Goal: Task Accomplishment & Management: Complete application form

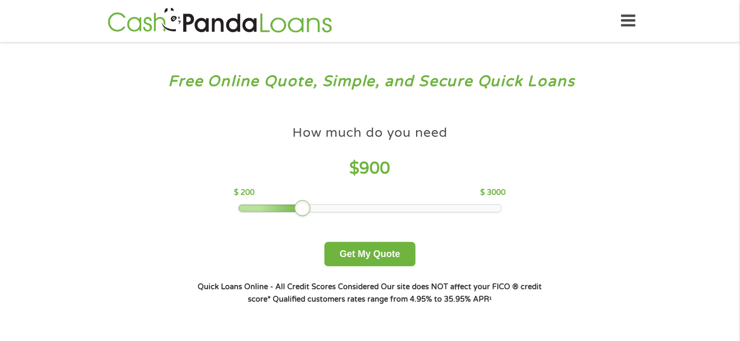
drag, startPoint x: 312, startPoint y: 210, endPoint x: 298, endPoint y: 210, distance: 13.5
click at [298, 210] on div at bounding box center [303, 208] width 17 height 17
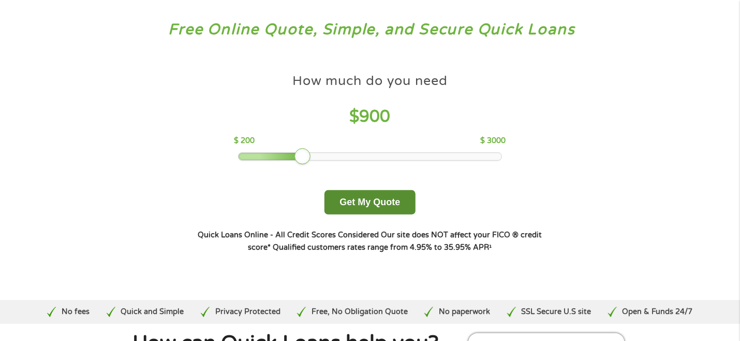
click at [362, 203] on button "Get My Quote" at bounding box center [370, 202] width 91 height 24
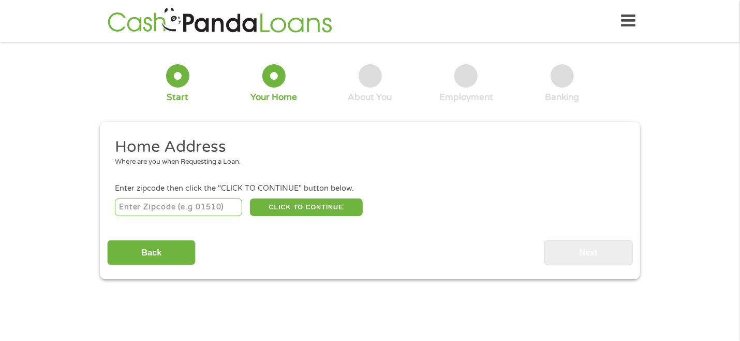
click at [208, 207] on input "number" at bounding box center [179, 207] width 128 height 18
type input "85338"
click at [290, 203] on button "CLICK TO CONTINUE" at bounding box center [306, 207] width 113 height 18
type input "85338"
type input "Goodyear"
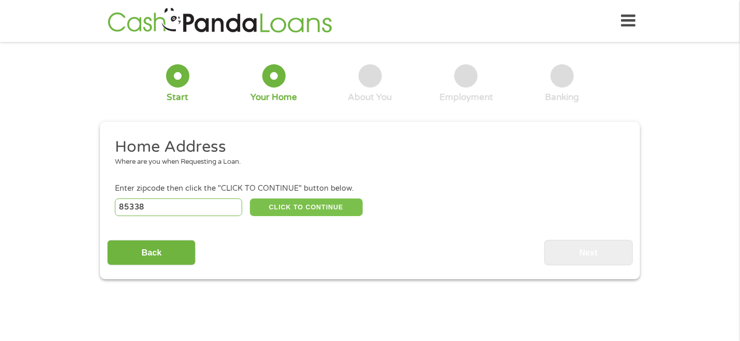
select select "[US_STATE]"
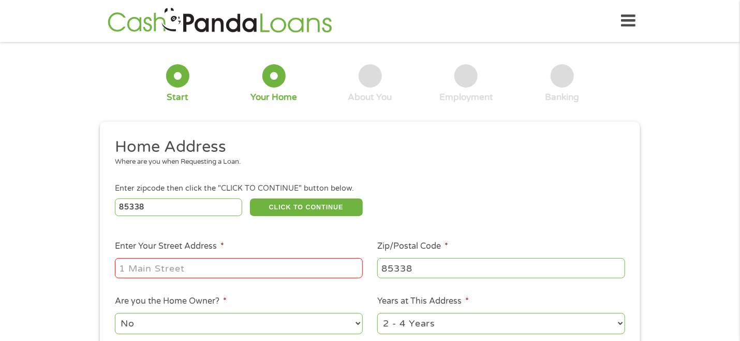
click at [216, 266] on input "Enter Your Street Address *" at bounding box center [239, 268] width 248 height 20
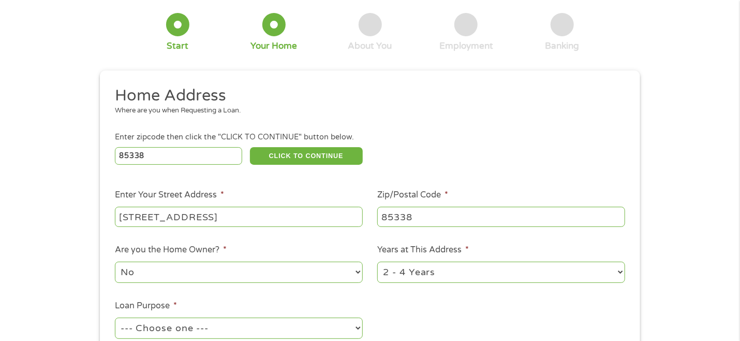
scroll to position [52, 0]
type input "13680 S 176th Ln"
click at [241, 278] on select "No Yes" at bounding box center [239, 271] width 248 height 21
select select "yes"
click at [115, 262] on select "No Yes" at bounding box center [239, 271] width 248 height 21
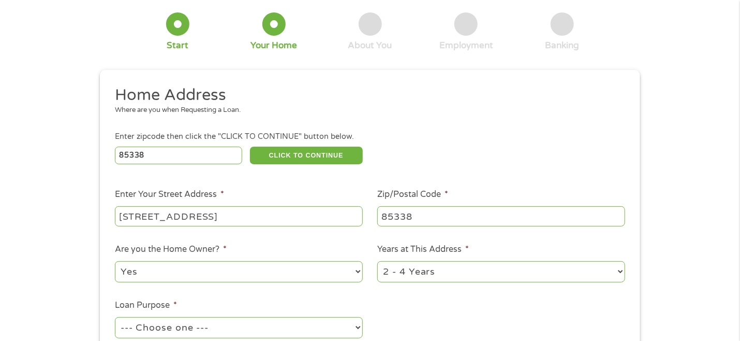
click at [480, 263] on select "1 Year or less 1 - 2 Years 2 - 4 Years Over 4 Years" at bounding box center [501, 271] width 248 height 21
select select "60months"
click at [377, 262] on select "1 Year or less 1 - 2 Years 2 - 4 Years Over 4 Years" at bounding box center [501, 271] width 248 height 21
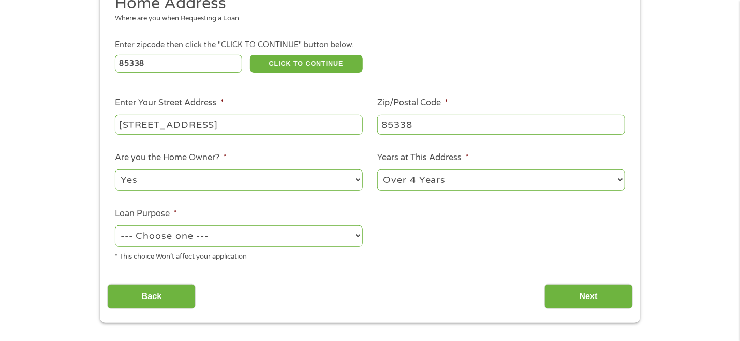
scroll to position [155, 0]
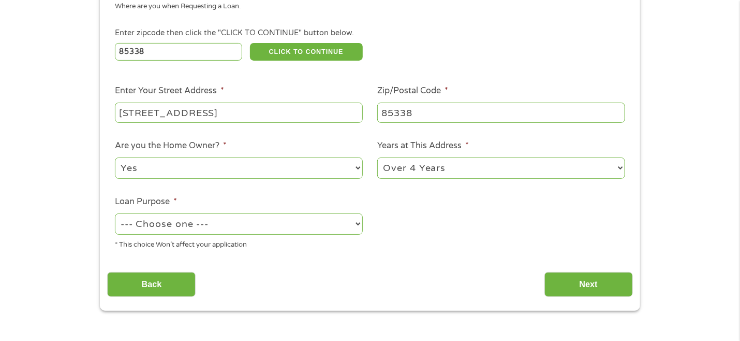
click at [265, 229] on select "--- Choose one --- Pay Bills Debt Consolidation Home Improvement Major Purchase…" at bounding box center [239, 223] width 248 height 21
click at [115, 214] on select "--- Choose one --- Pay Bills Debt Consolidation Home Improvement Major Purchase…" at bounding box center [239, 223] width 248 height 21
click at [178, 217] on select "--- Choose one --- Pay Bills Debt Consolidation Home Improvement Major Purchase…" at bounding box center [239, 223] width 248 height 21
select select "shorttermcash"
click at [115, 214] on select "--- Choose one --- Pay Bills Debt Consolidation Home Improvement Major Purchase…" at bounding box center [239, 223] width 248 height 21
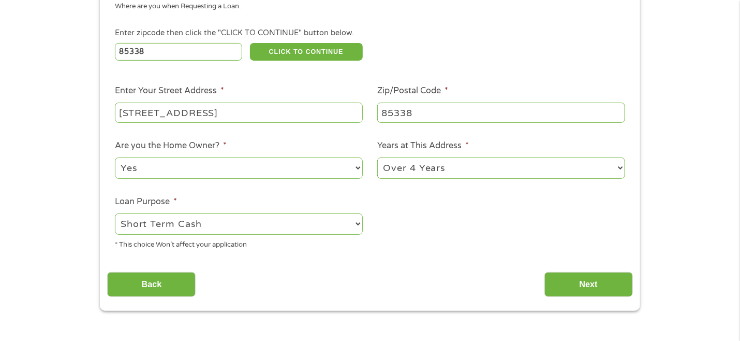
click at [209, 222] on select "--- Choose one --- Pay Bills Debt Consolidation Home Improvement Major Purchase…" at bounding box center [239, 223] width 248 height 21
click at [115, 214] on select "--- Choose one --- Pay Bills Debt Consolidation Home Improvement Major Purchase…" at bounding box center [239, 223] width 248 height 21
click at [504, 172] on select "1 Year or less 1 - 2 Years 2 - 4 Years Over 4 Years" at bounding box center [501, 167] width 248 height 21
click at [377, 158] on select "1 Year or less 1 - 2 Years 2 - 4 Years Over 4 Years" at bounding box center [501, 167] width 248 height 21
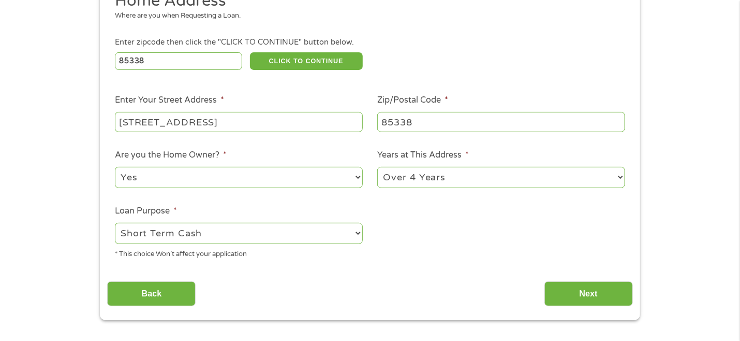
scroll to position [207, 0]
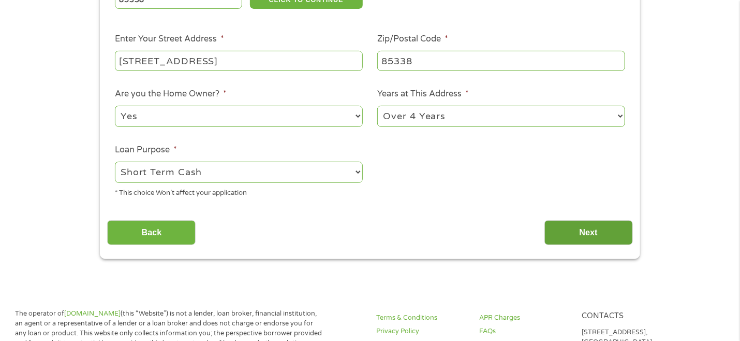
click at [585, 230] on input "Next" at bounding box center [589, 232] width 89 height 25
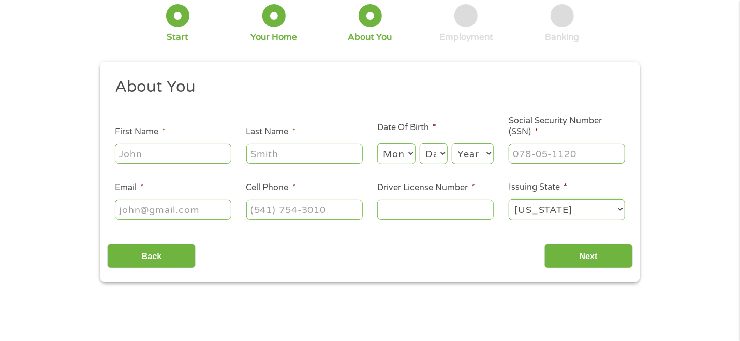
scroll to position [0, 0]
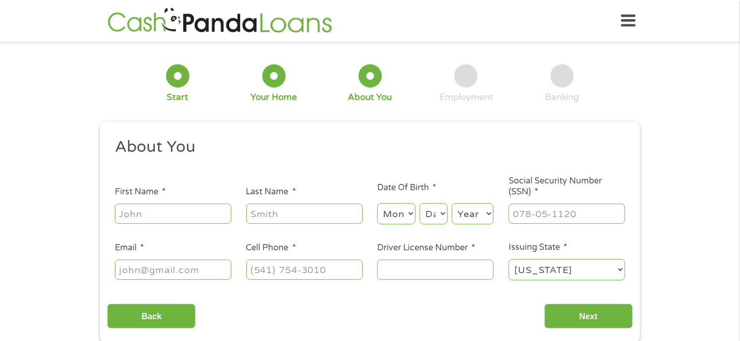
click at [199, 223] on input "First Name *" at bounding box center [173, 213] width 116 height 20
type input "Lynn"
type input "Broadstone"
click at [399, 216] on select "Month 1 2 3 4 5 6 7 8 9 10 11 12" at bounding box center [396, 213] width 38 height 21
select select "4"
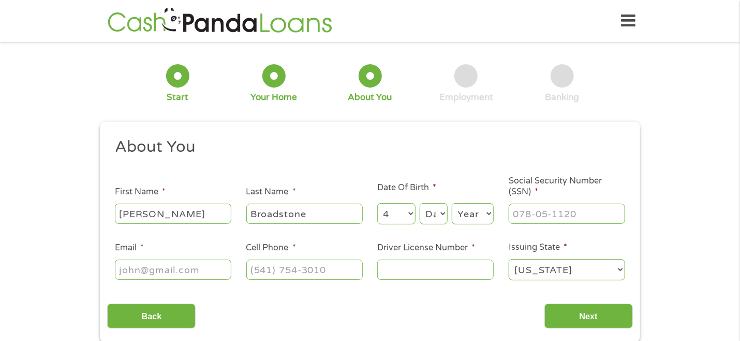
click at [377, 203] on select "Month 1 2 3 4 5 6 7 8 9 10 11 12" at bounding box center [396, 213] width 38 height 21
click at [439, 212] on select "Day 1 2 3 4 5 6 7 8 9 10 11 12 13 14 15 16 17 18 19 20 21 22 23 24 25 26 27 28 …" at bounding box center [434, 213] width 28 height 21
select select "21"
click at [420, 203] on select "Day 1 2 3 4 5 6 7 8 9 10 11 12 13 14 15 16 17 18 19 20 21 22 23 24 25 26 27 28 …" at bounding box center [434, 213] width 28 height 21
click at [469, 214] on select "Year 2007 2006 2005 2004 2003 2002 2001 2000 1999 1998 1997 1996 1995 1994 1993…" at bounding box center [473, 213] width 42 height 21
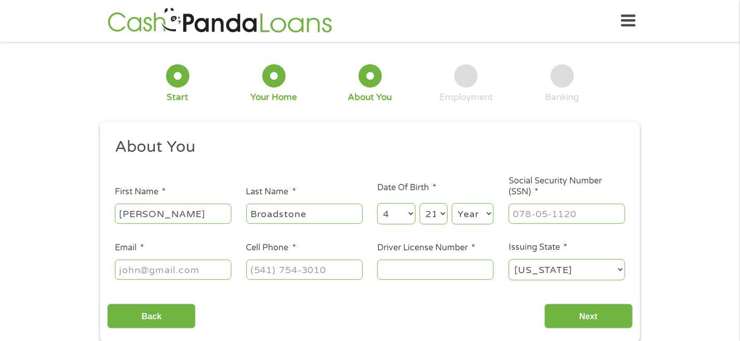
select select "1949"
click at [452, 203] on select "Year 2007 2006 2005 2004 2003 2002 2001 2000 1999 1998 1997 1996 1995 1994 1993…" at bounding box center [473, 213] width 42 height 21
click at [537, 209] on input "___-__-____" at bounding box center [567, 213] width 116 height 20
type input "___-48-3700"
click at [193, 262] on input "Email *" at bounding box center [173, 269] width 116 height 20
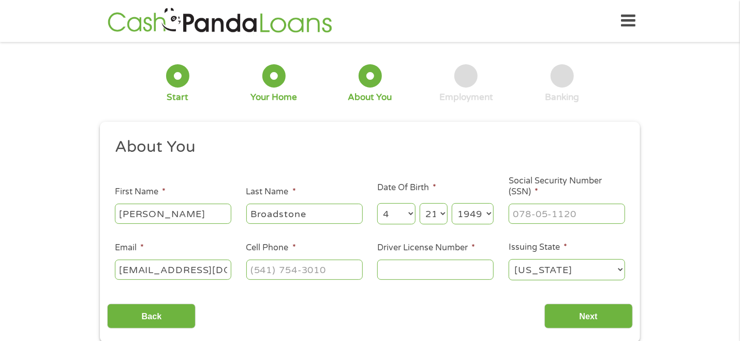
scroll to position [0, 8]
type input "broadstl2@hotmail.com"
drag, startPoint x: 269, startPoint y: 270, endPoint x: 266, endPoint y: 274, distance: 5.9
click at [269, 271] on input "(___) ___-____" at bounding box center [304, 269] width 116 height 20
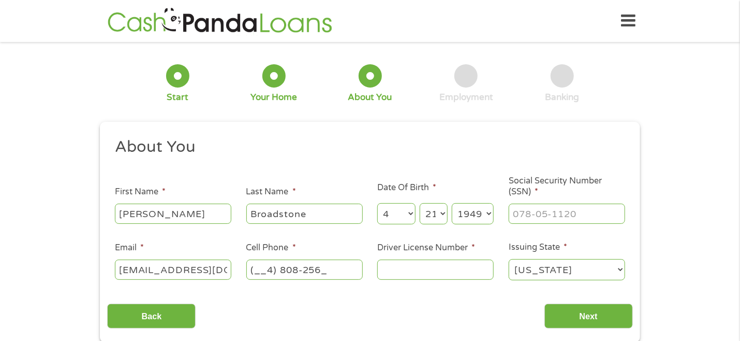
type input "(__4) 808-2560"
click at [416, 276] on input "Driver License Number *" at bounding box center [435, 269] width 116 height 20
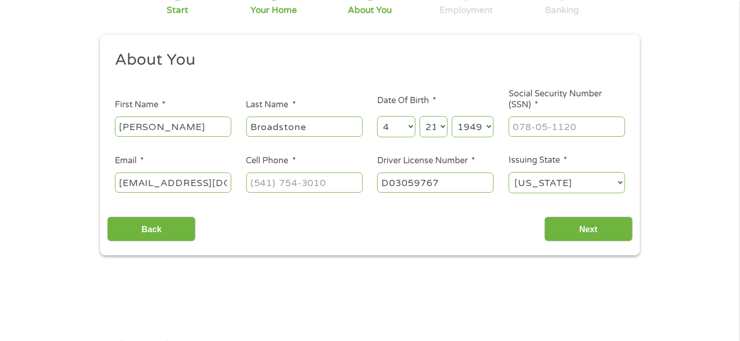
scroll to position [104, 0]
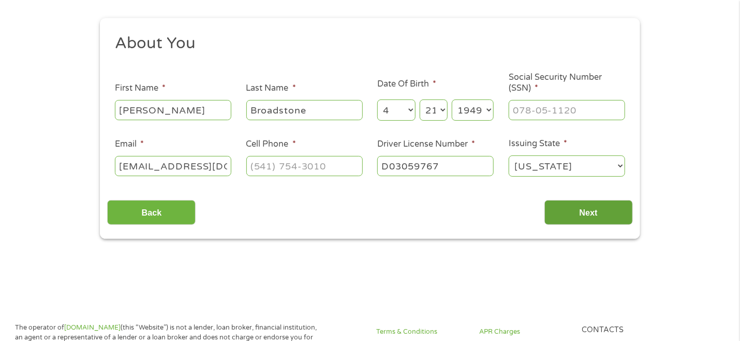
type input "D03059767"
click at [580, 210] on input "Next" at bounding box center [589, 212] width 89 height 25
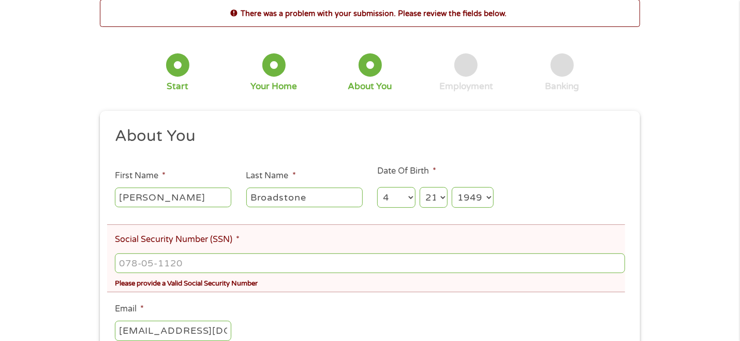
scroll to position [52, 0]
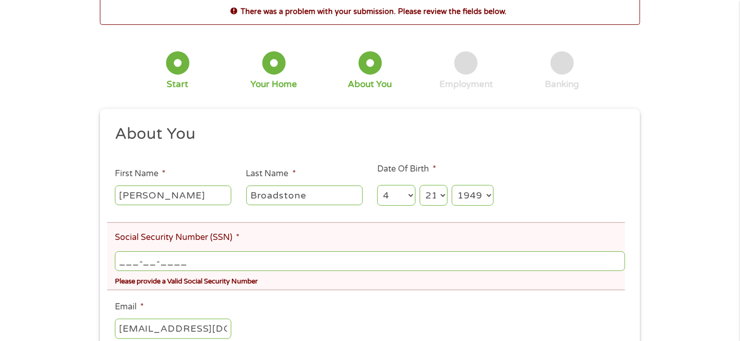
drag, startPoint x: 192, startPoint y: 264, endPoint x: 91, endPoint y: 234, distance: 105.2
click at [91, 234] on div "There was a problem with your submission. Please review the fields below. 1 Sta…" at bounding box center [370, 273] width 559 height 552
type input "483-70-0267"
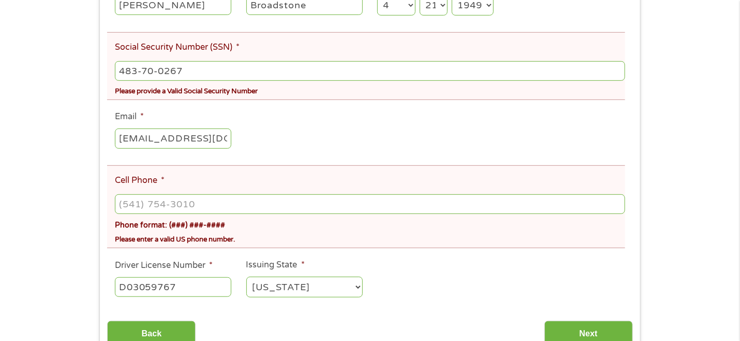
scroll to position [259, 0]
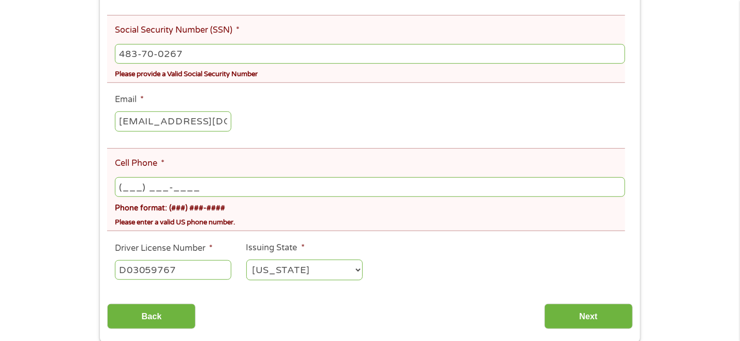
click at [123, 187] on input "(___) ___-____" at bounding box center [370, 187] width 510 height 20
type input "(480) 825-6032"
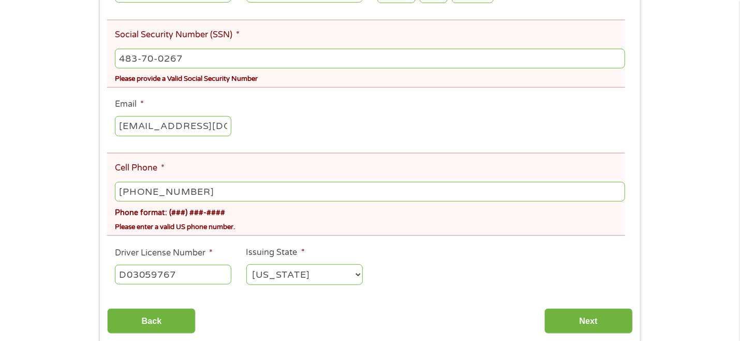
scroll to position [311, 0]
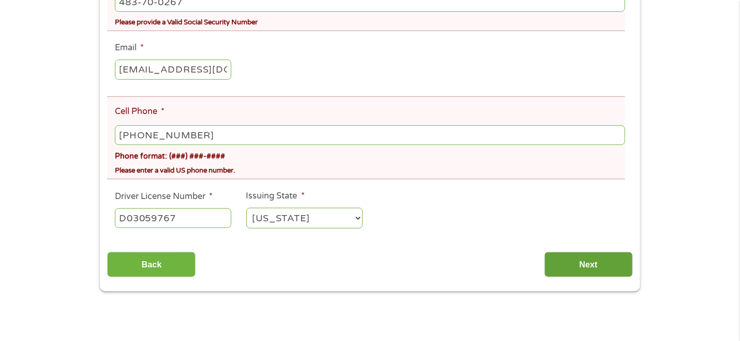
click at [580, 263] on input "Next" at bounding box center [589, 264] width 89 height 25
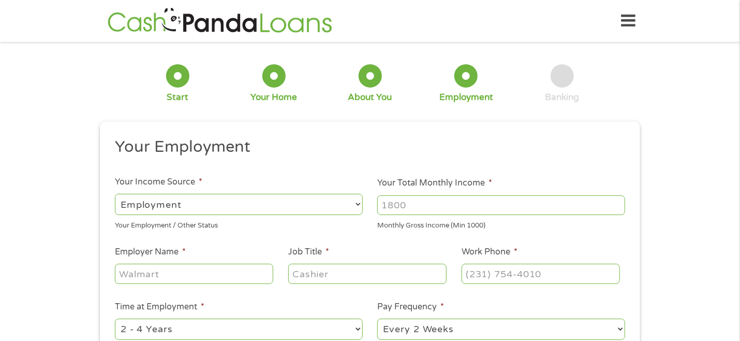
scroll to position [52, 0]
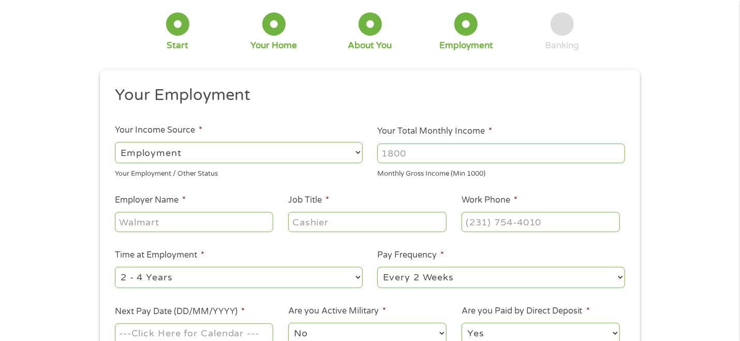
click at [193, 225] on input "Employer Name *" at bounding box center [194, 222] width 158 height 20
type input "CDS"
click at [316, 223] on input "Job Title *" at bounding box center [367, 222] width 158 height 20
type input "Sales Advisor"
click at [507, 220] on input "(___) ___-____" at bounding box center [541, 222] width 158 height 20
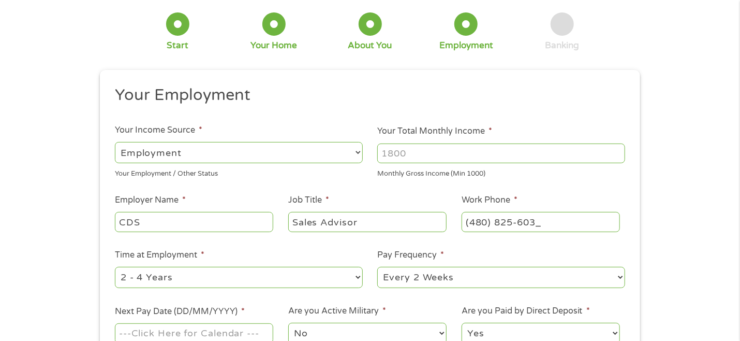
type input "(480) 825-6032"
click at [205, 275] on select "--- Choose one --- 1 Year or less 1 - 2 Years 2 - 4 Years Over 4 Years" at bounding box center [239, 277] width 248 height 21
select select "24months"
click at [115, 267] on select "--- Choose one --- 1 Year or less 1 - 2 Years 2 - 4 Years Over 4 Years" at bounding box center [239, 277] width 248 height 21
click at [361, 148] on select "--- Choose one --- Employment Self Employed Benefits" at bounding box center [239, 152] width 248 height 21
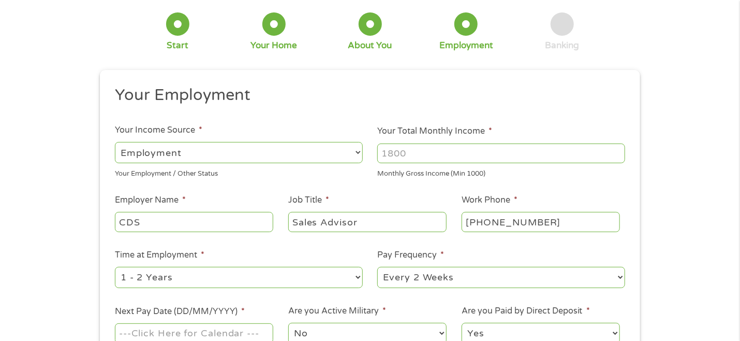
click at [115, 142] on select "--- Choose one --- Employment Self Employed Benefits" at bounding box center [239, 152] width 248 height 21
drag, startPoint x: 422, startPoint y: 151, endPoint x: 384, endPoint y: 148, distance: 38.5
click at [384, 148] on input "Your Total Monthly Income *" at bounding box center [501, 153] width 248 height 20
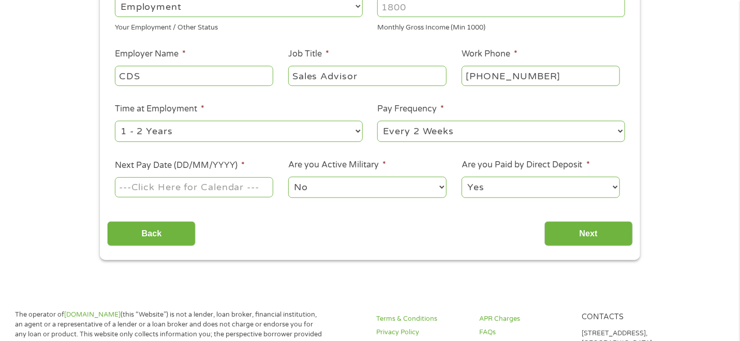
scroll to position [207, 0]
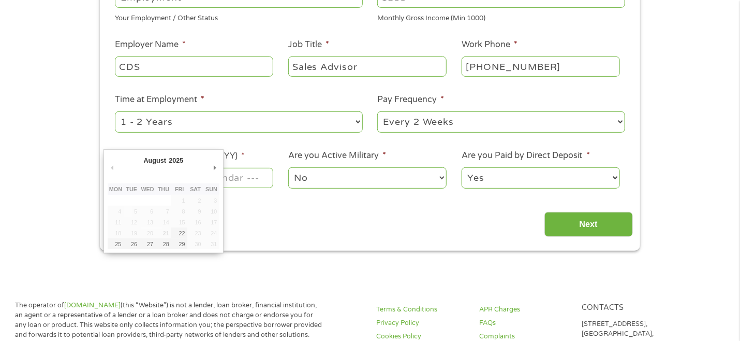
click at [229, 177] on input "Next Pay Date (DD/MM/YYYY) *" at bounding box center [194, 178] width 158 height 20
type input "26/08/2025"
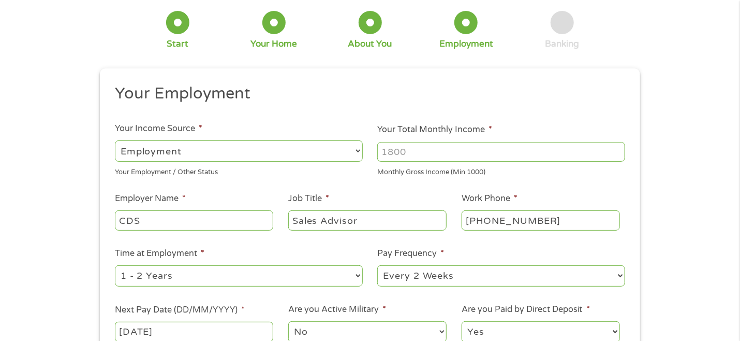
scroll to position [52, 0]
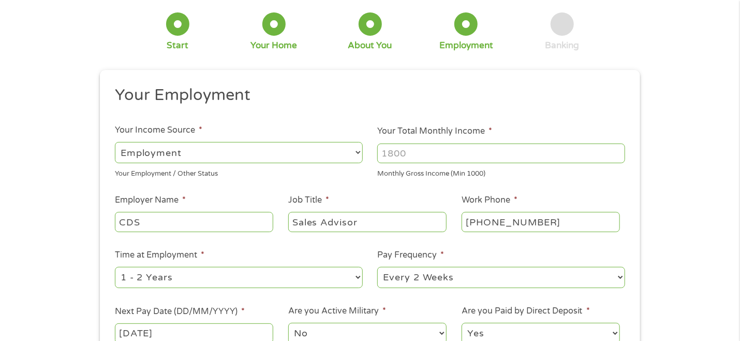
click at [413, 152] on input "Your Total Monthly Income *" at bounding box center [501, 153] width 248 height 20
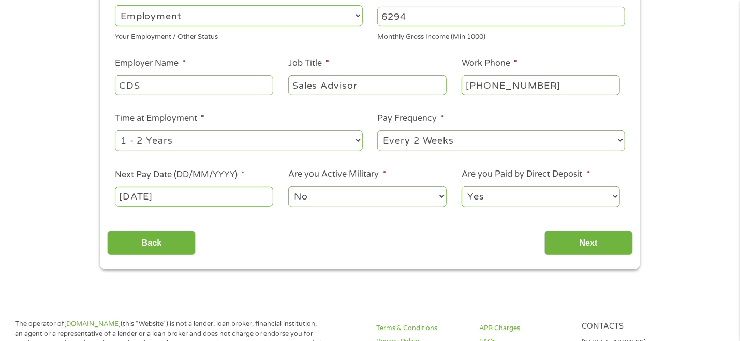
scroll to position [207, 0]
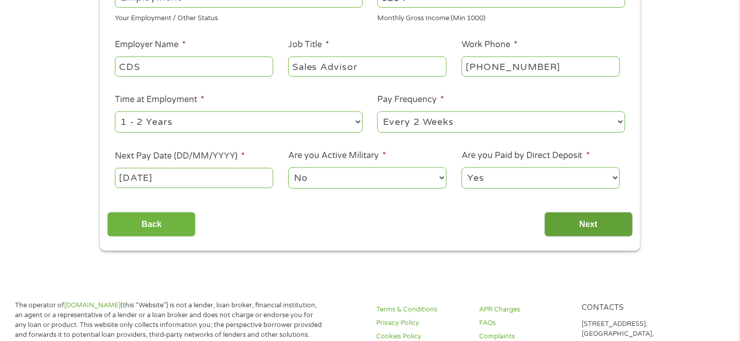
type input "6294"
click at [575, 225] on input "Next" at bounding box center [589, 224] width 89 height 25
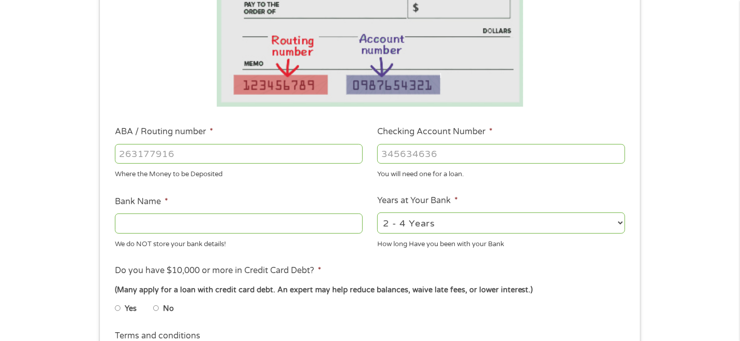
drag, startPoint x: 181, startPoint y: 154, endPoint x: 81, endPoint y: 137, distance: 100.8
click at [83, 137] on div "1 Start 2 Your Home 3 About You 4 Employment 5 Banking 6 This field is hidden w…" at bounding box center [370, 170] width 740 height 656
type input "113000023"
type input "BANK OF AMERICA NA"
type input "113000023"
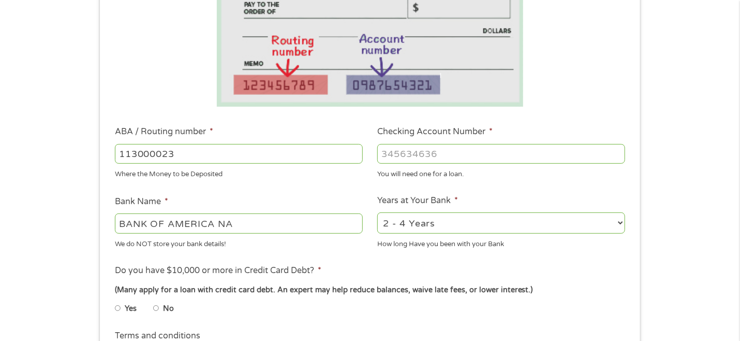
click at [387, 155] on input "Checking Account Number *" at bounding box center [501, 154] width 248 height 20
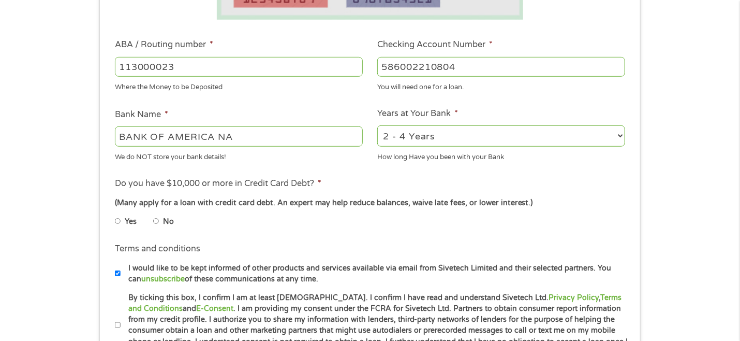
scroll to position [311, 0]
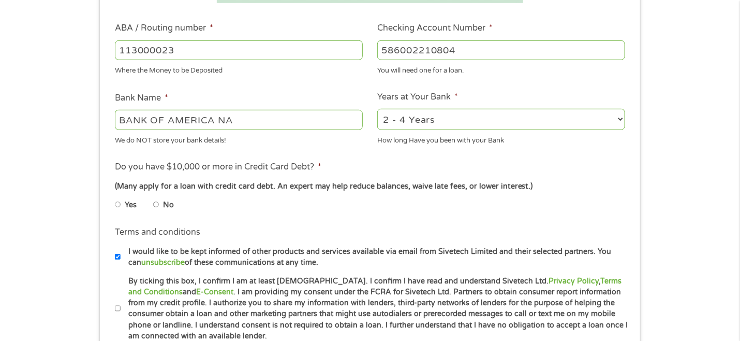
type input "586002210804"
click at [118, 208] on input "Yes" at bounding box center [118, 204] width 6 height 17
radio input "true"
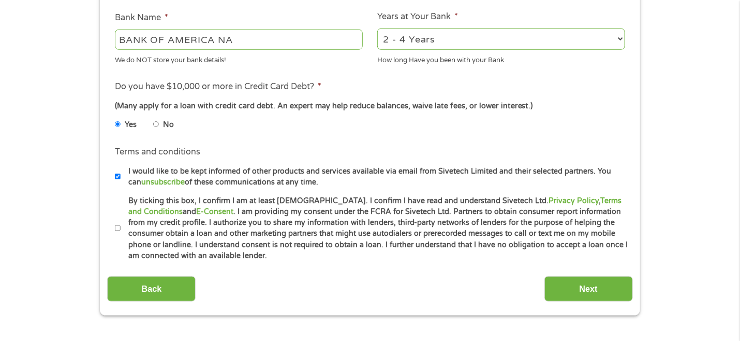
scroll to position [414, 0]
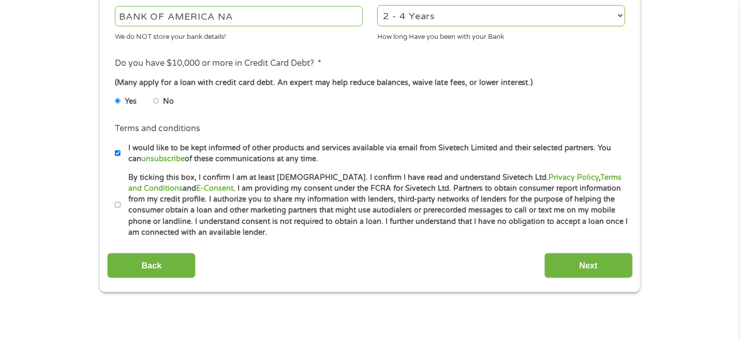
click at [118, 206] on input "By ticking this box, I confirm I am at least 18 years old. I confirm I have rea…" at bounding box center [118, 205] width 6 height 17
checkbox input "true"
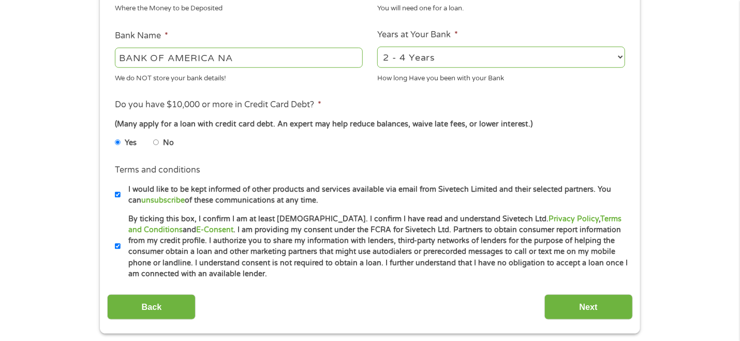
scroll to position [466, 0]
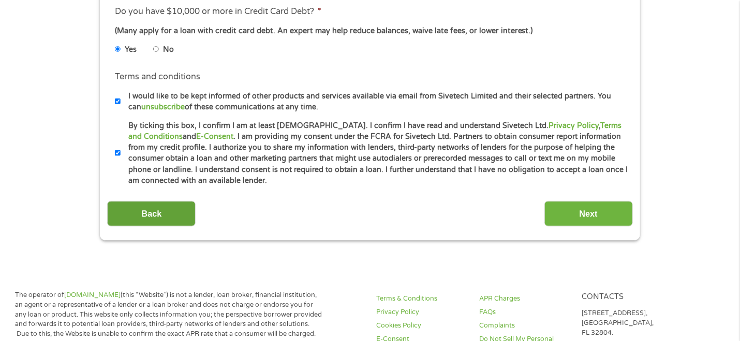
click at [161, 216] on input "Back" at bounding box center [151, 213] width 89 height 25
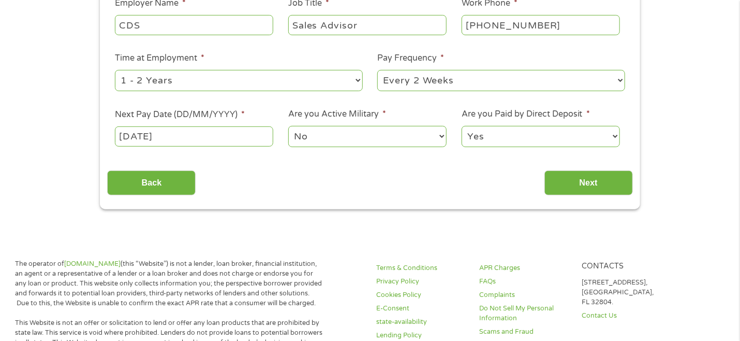
scroll to position [311, 0]
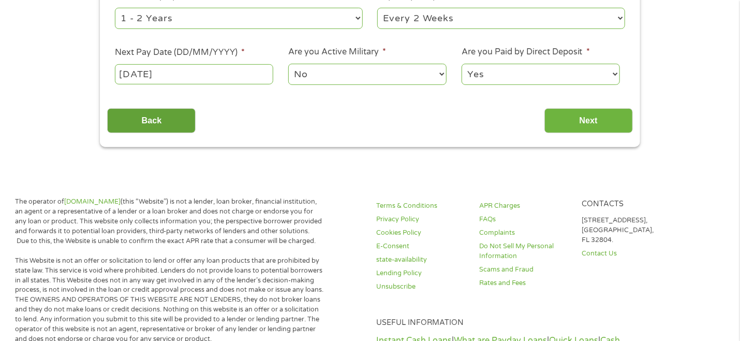
click at [148, 115] on input "Back" at bounding box center [151, 120] width 89 height 25
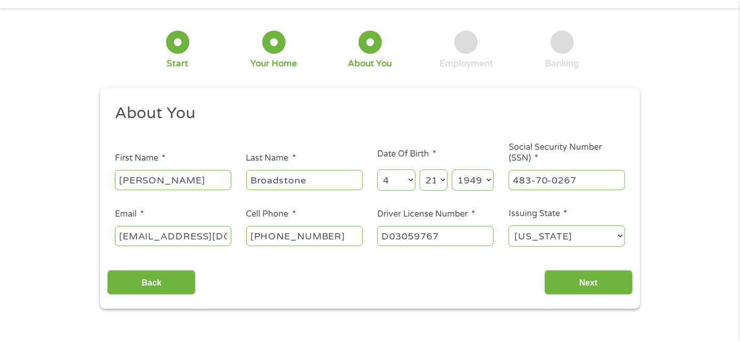
scroll to position [104, 0]
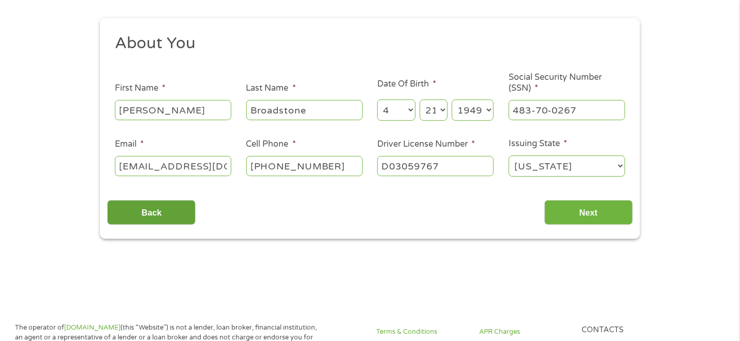
click at [157, 214] on input "Back" at bounding box center [151, 212] width 89 height 25
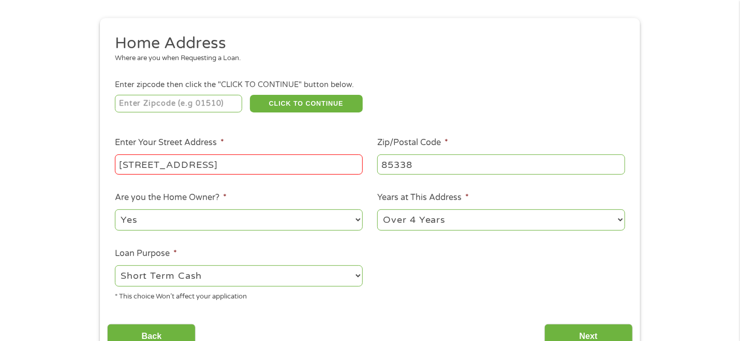
click at [213, 164] on input "13680 S 176th Ln" at bounding box center [239, 164] width 248 height 20
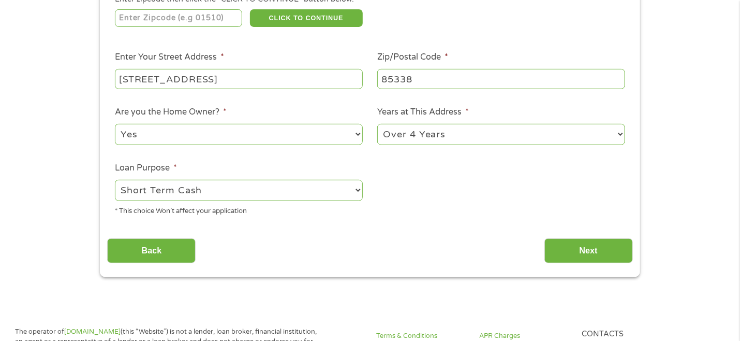
scroll to position [207, 0]
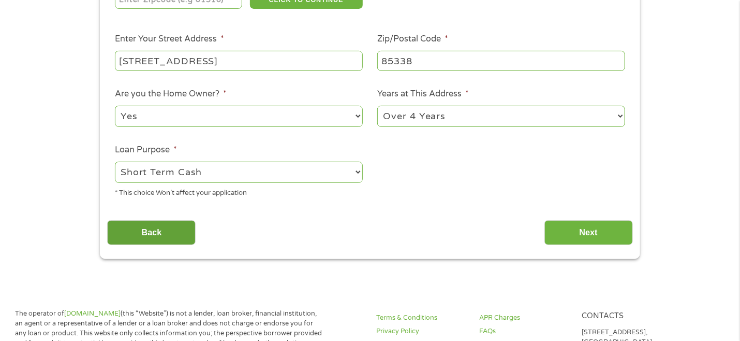
type input "13680 S 176th Lane"
click at [156, 236] on input "Back" at bounding box center [151, 232] width 89 height 25
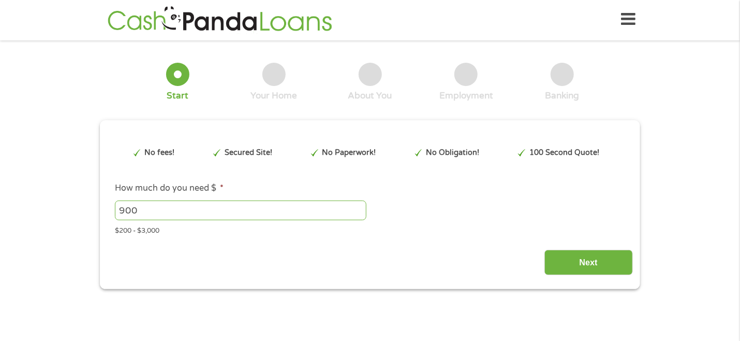
scroll to position [0, 0]
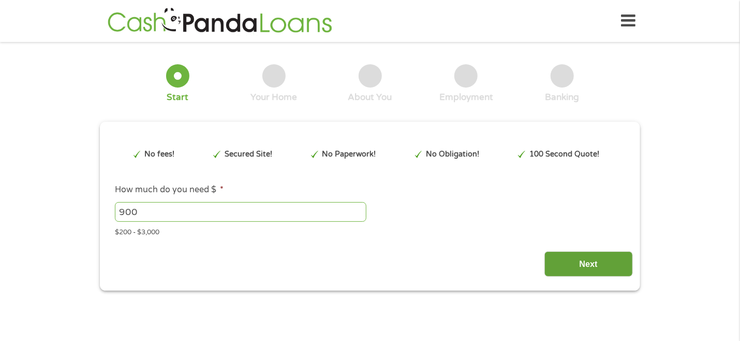
click at [579, 260] on input "Next" at bounding box center [589, 263] width 89 height 25
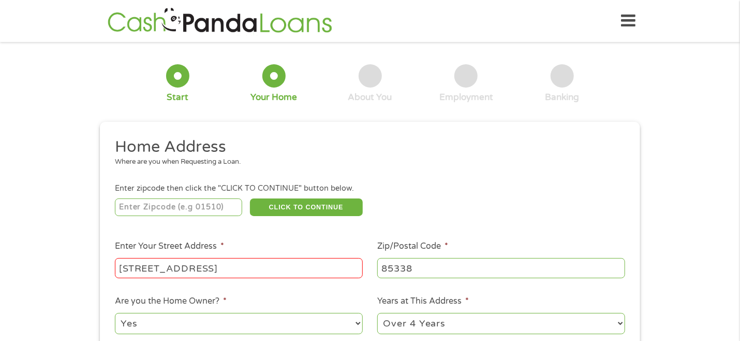
scroll to position [52, 0]
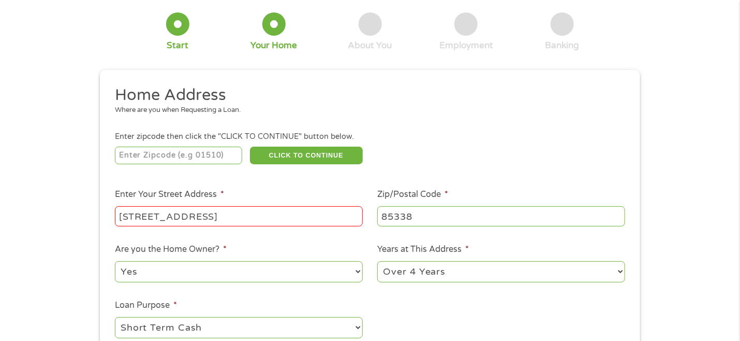
click at [233, 215] on input "13680 S 176th Lane" at bounding box center [239, 216] width 248 height 20
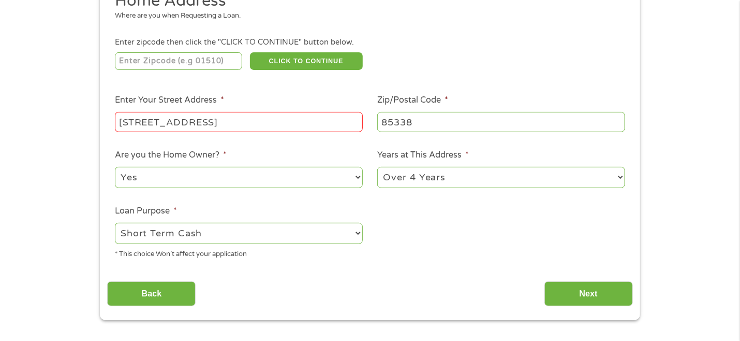
scroll to position [155, 0]
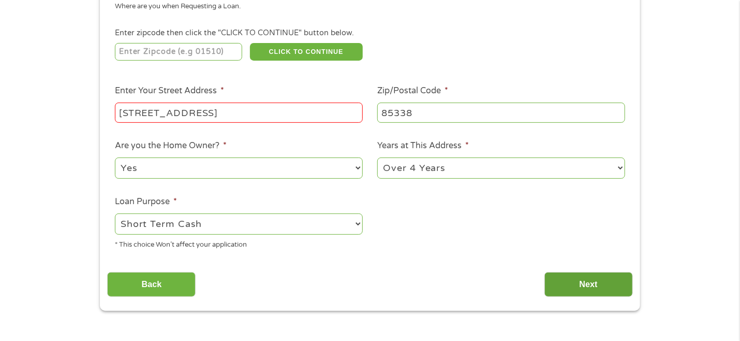
click at [586, 287] on input "Next" at bounding box center [589, 284] width 89 height 25
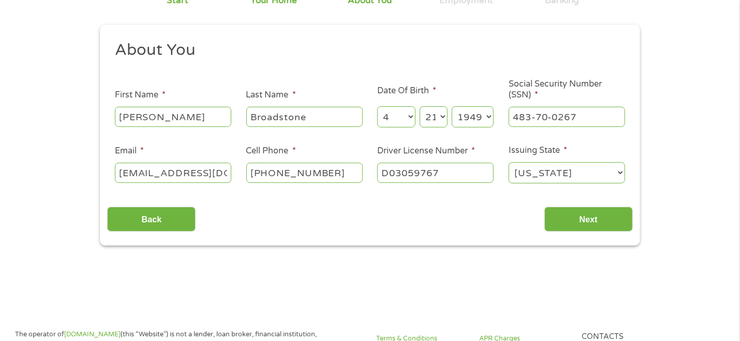
scroll to position [104, 0]
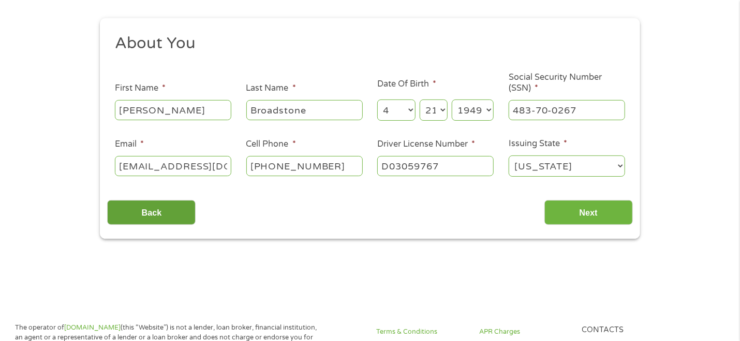
click at [160, 214] on input "Back" at bounding box center [151, 212] width 89 height 25
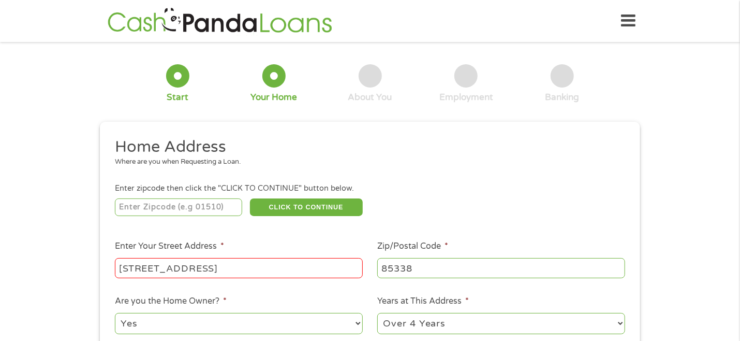
scroll to position [52, 0]
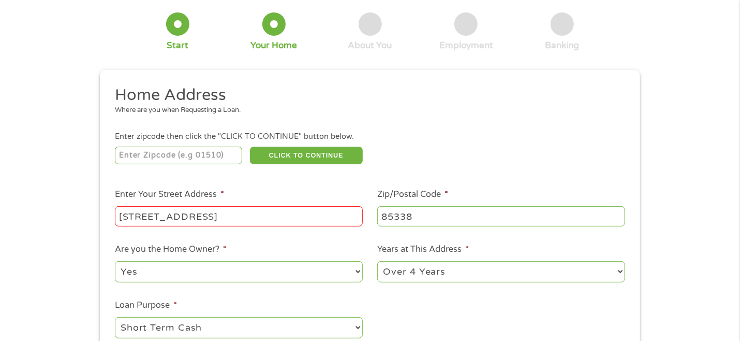
click at [220, 215] on input "13680 S 176th Lane" at bounding box center [239, 216] width 248 height 20
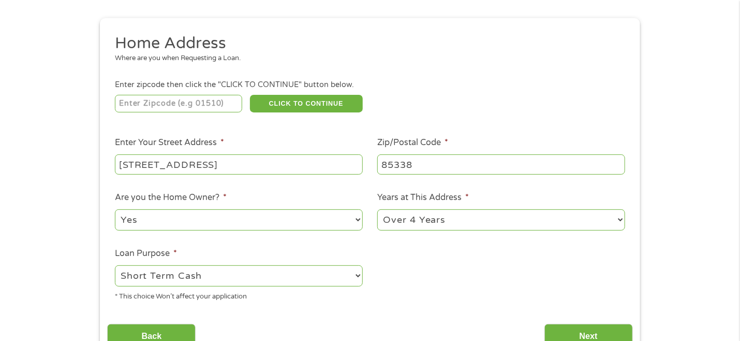
scroll to position [155, 0]
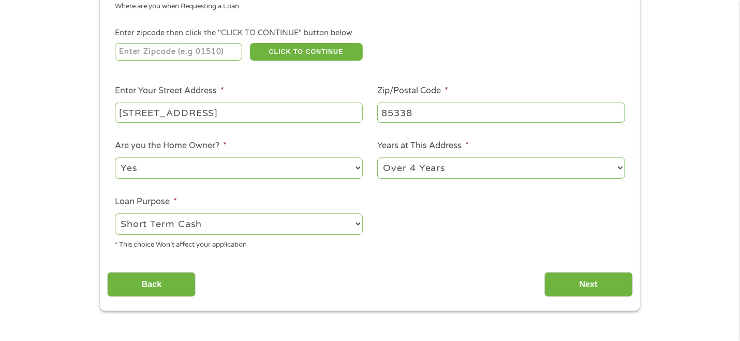
type input "13680 S 176th Ln"
click at [500, 274] on div "Back Next" at bounding box center [369, 280] width 525 height 33
click at [582, 284] on input "Next" at bounding box center [589, 284] width 89 height 25
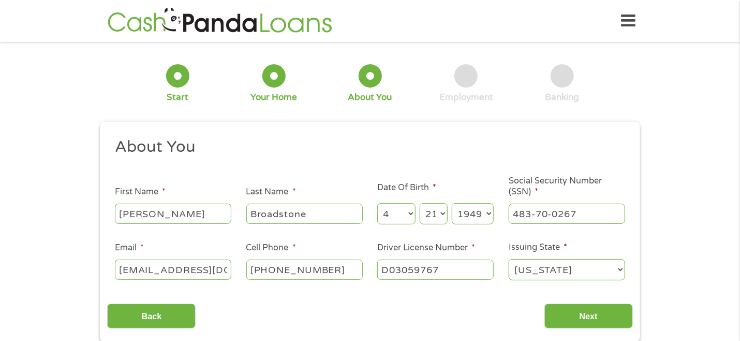
scroll to position [52, 0]
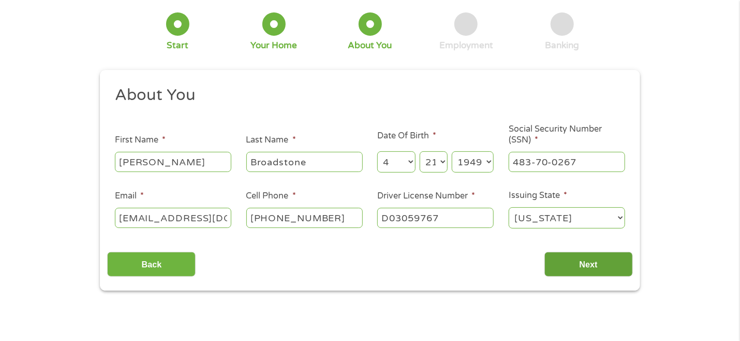
click at [571, 266] on input "Next" at bounding box center [589, 264] width 89 height 25
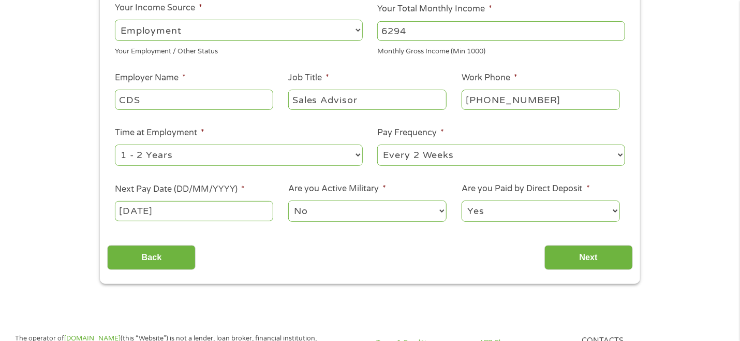
scroll to position [207, 0]
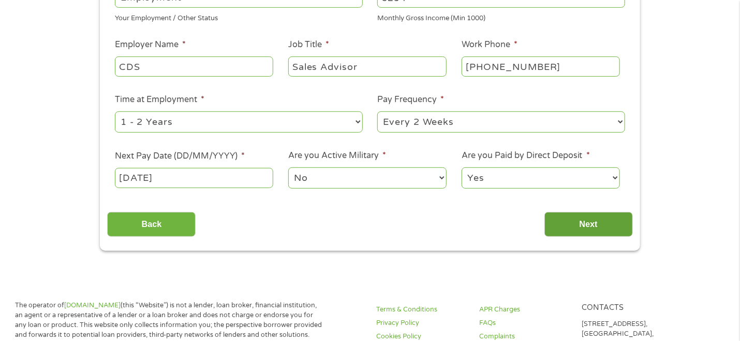
click at [583, 226] on input "Next" at bounding box center [589, 224] width 89 height 25
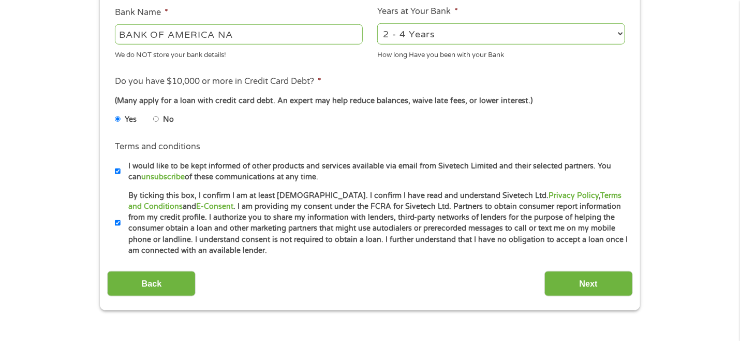
scroll to position [414, 0]
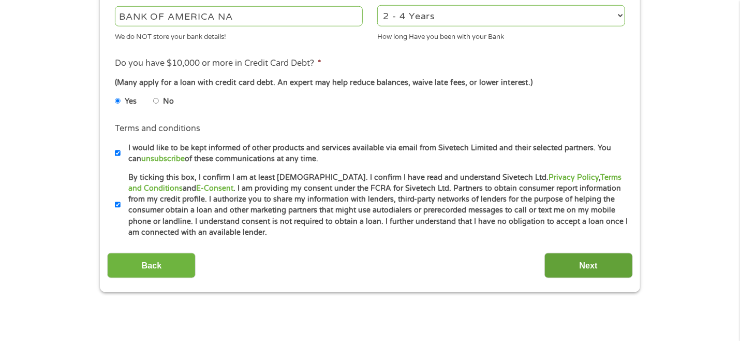
click at [574, 268] on input "Next" at bounding box center [589, 265] width 89 height 25
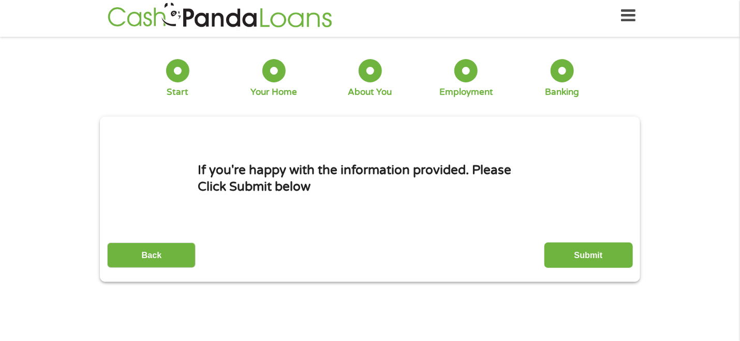
scroll to position [0, 0]
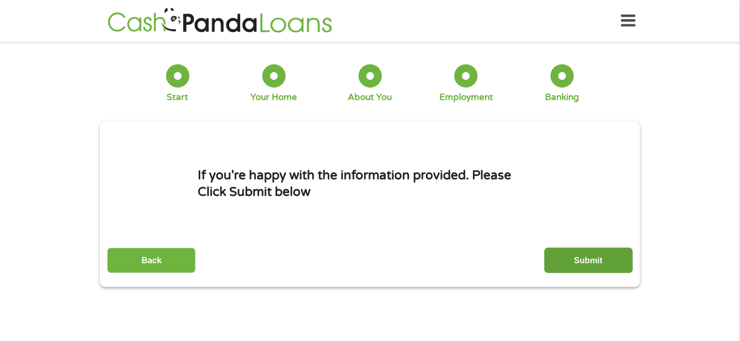
click at [585, 262] on input "Submit" at bounding box center [589, 259] width 89 height 25
